Goal: Browse casually: Explore the website without a specific task or goal

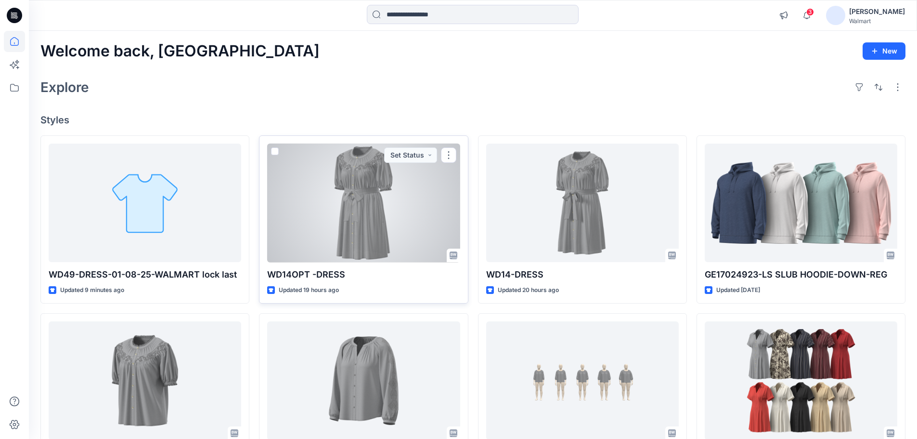
click at [369, 202] on div at bounding box center [363, 203] width 193 height 119
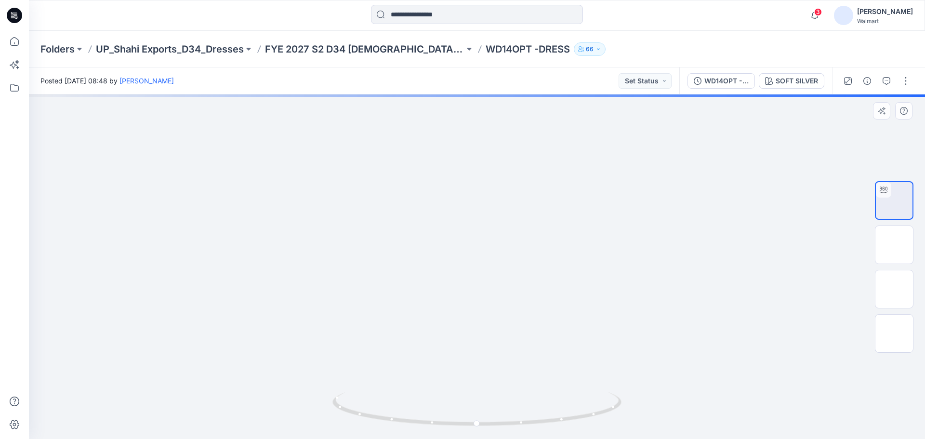
drag, startPoint x: 440, startPoint y: 216, endPoint x: 436, endPoint y: 250, distance: 34.4
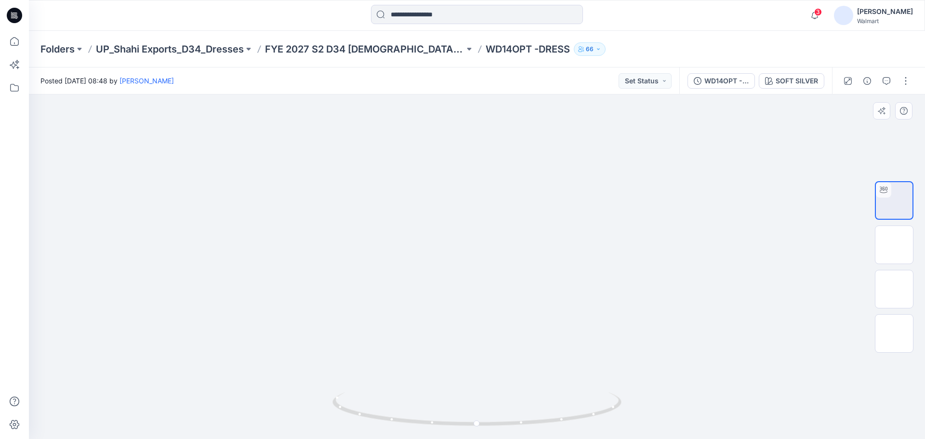
drag, startPoint x: 434, startPoint y: 364, endPoint x: 433, endPoint y: 301, distance: 62.6
drag, startPoint x: 492, startPoint y: 423, endPoint x: 365, endPoint y: 405, distance: 129.0
click at [365, 405] on icon at bounding box center [477, 410] width 291 height 36
drag, startPoint x: 483, startPoint y: 429, endPoint x: 365, endPoint y: 409, distance: 119.7
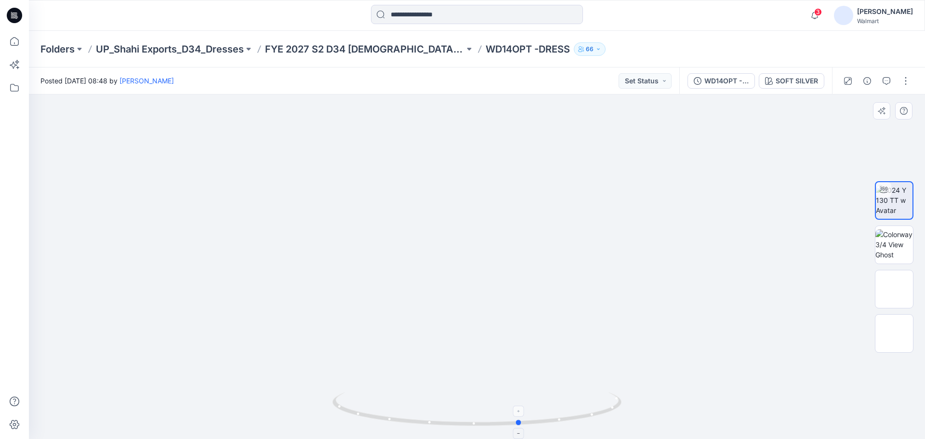
click at [365, 409] on div at bounding box center [476, 415] width 289 height 48
drag, startPoint x: 424, startPoint y: 384, endPoint x: 430, endPoint y: 262, distance: 122.9
drag, startPoint x: 421, startPoint y: 338, endPoint x: 417, endPoint y: 267, distance: 70.9
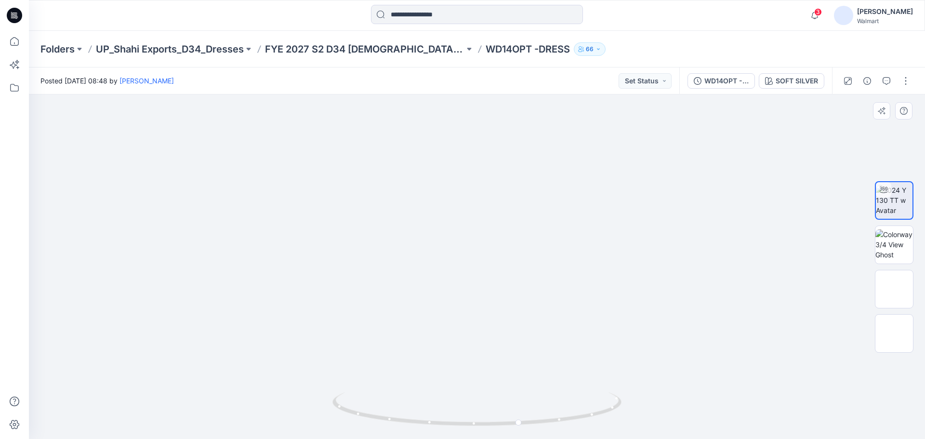
drag, startPoint x: 417, startPoint y: 314, endPoint x: 395, endPoint y: 302, distance: 24.6
click at [894, 289] on img at bounding box center [894, 289] width 0 height 0
click at [454, 105] on img at bounding box center [477, 105] width 186 height 0
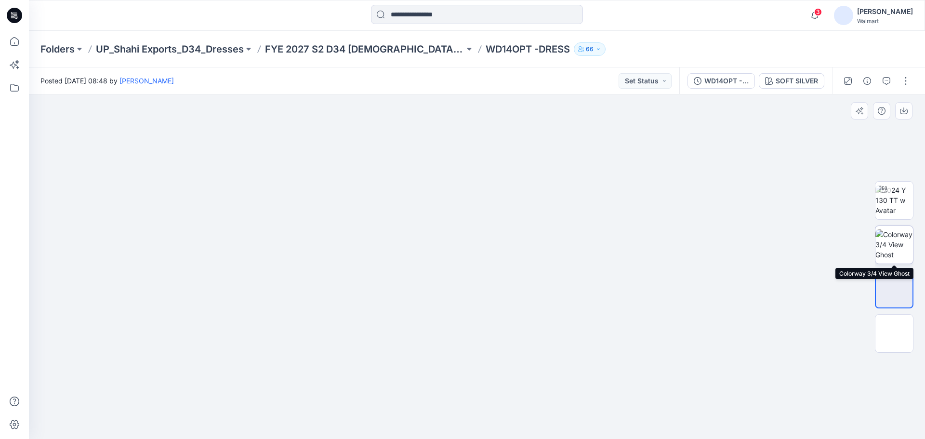
click at [890, 246] on img at bounding box center [894, 244] width 38 height 30
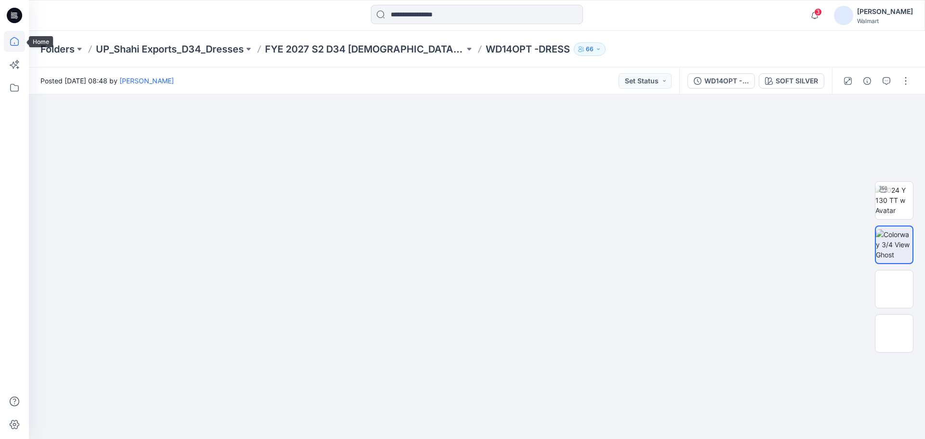
click at [17, 38] on icon at bounding box center [14, 41] width 21 height 21
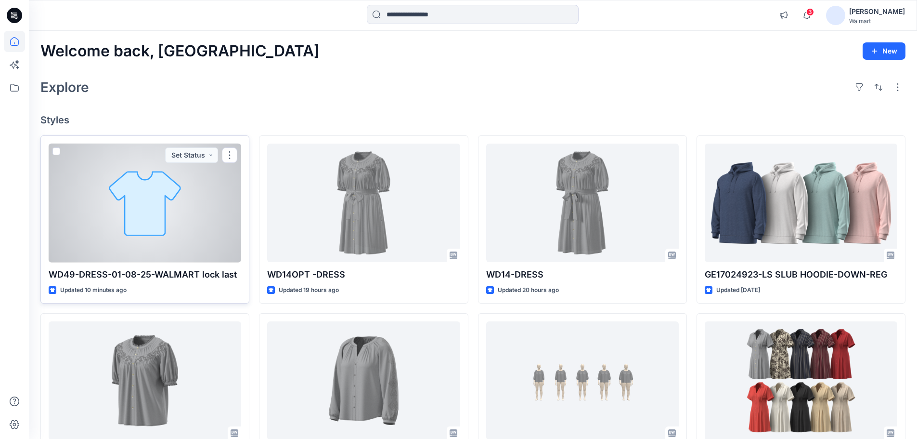
click at [138, 245] on div at bounding box center [145, 203] width 193 height 119
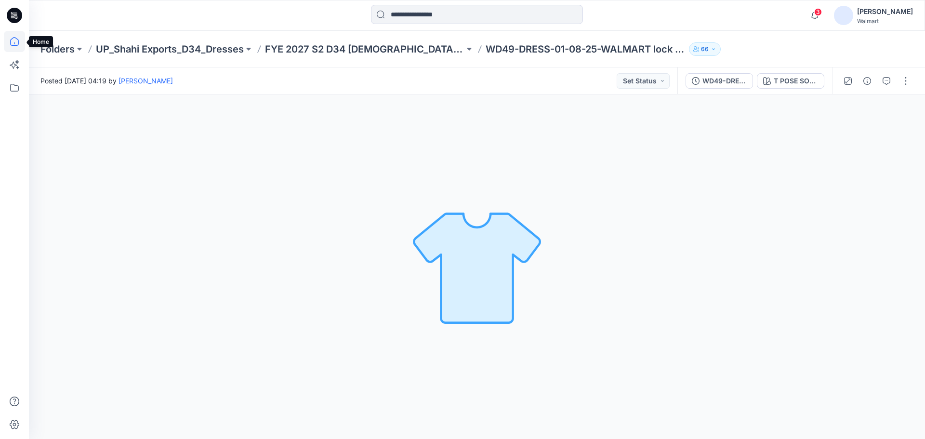
click at [19, 43] on icon at bounding box center [14, 41] width 9 height 9
